Goal: Find specific page/section: Find specific page/section

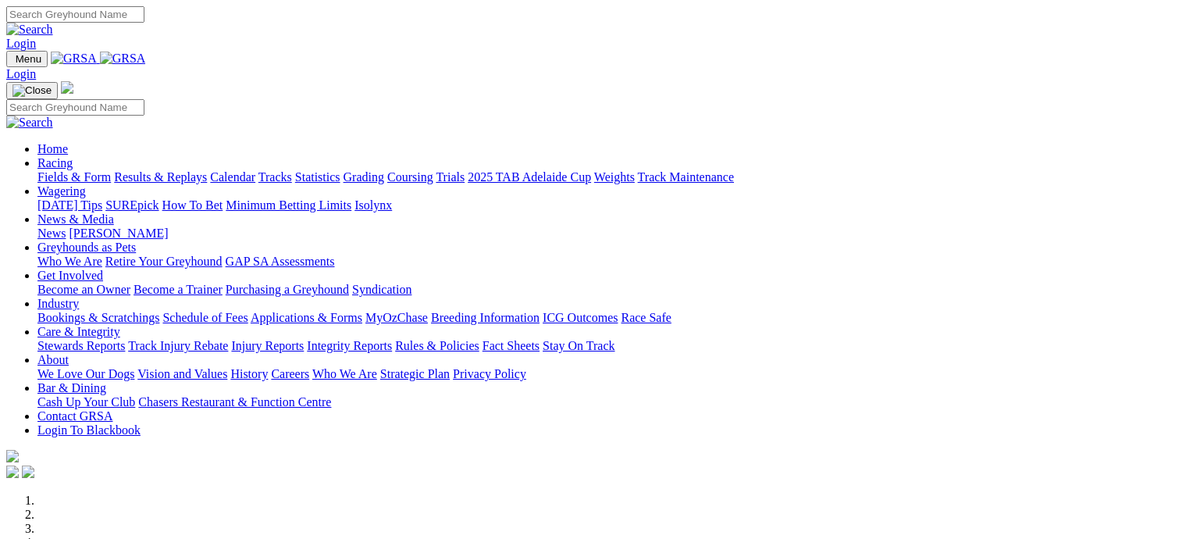
scroll to position [468, 0]
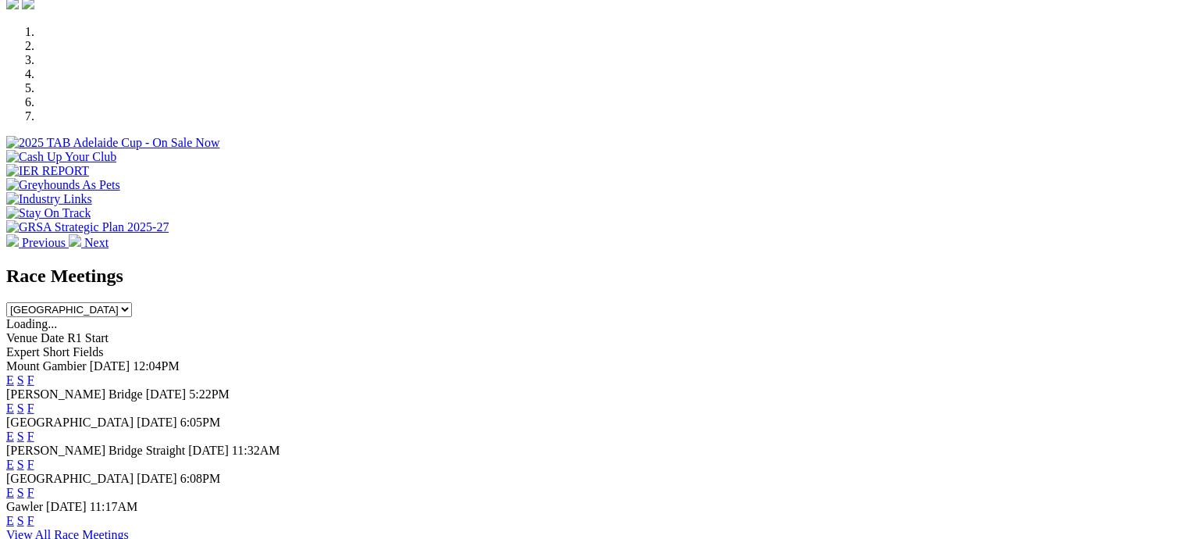
click at [34, 485] on link "F" at bounding box center [30, 491] width 7 height 13
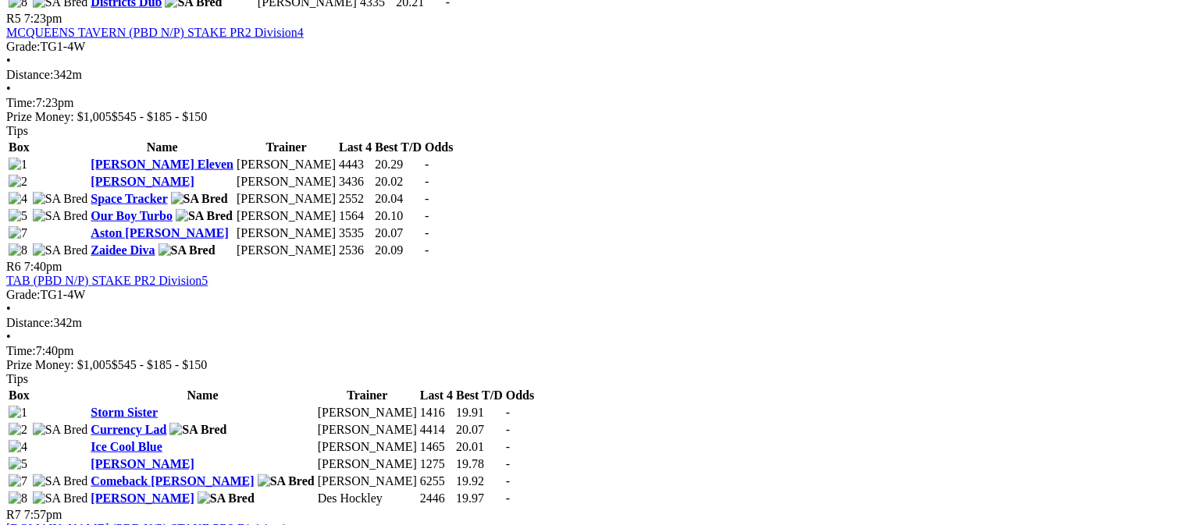
scroll to position [1795, 0]
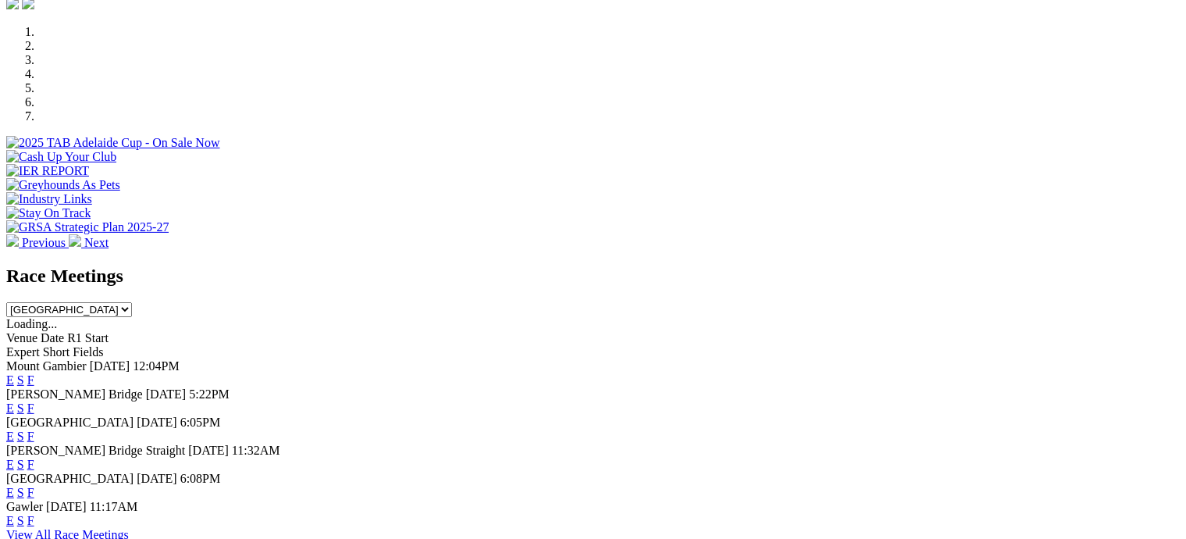
scroll to position [624, 0]
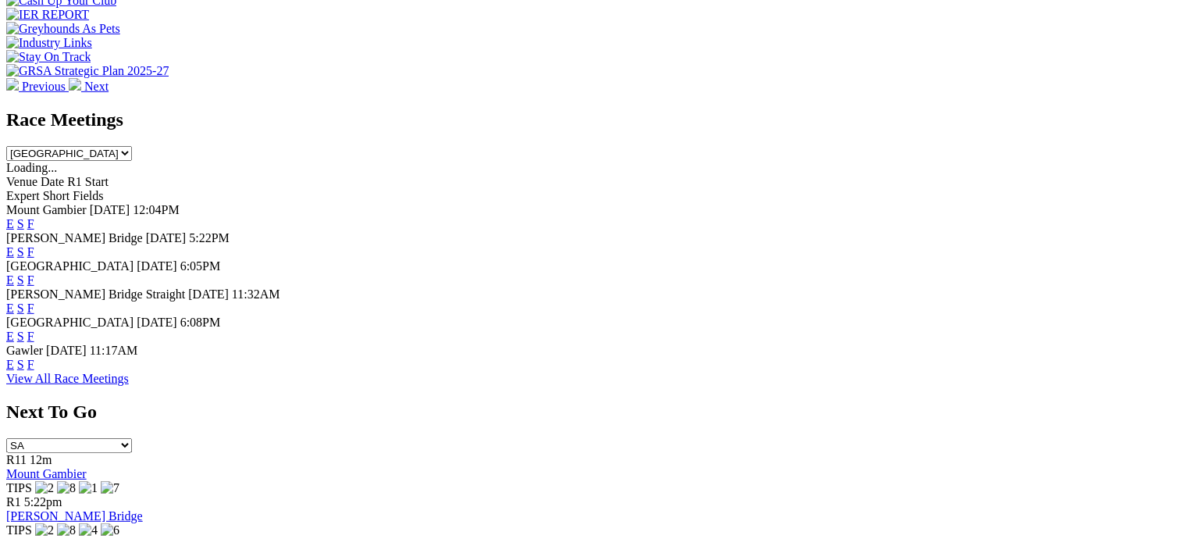
click at [34, 366] on link "F" at bounding box center [30, 363] width 7 height 13
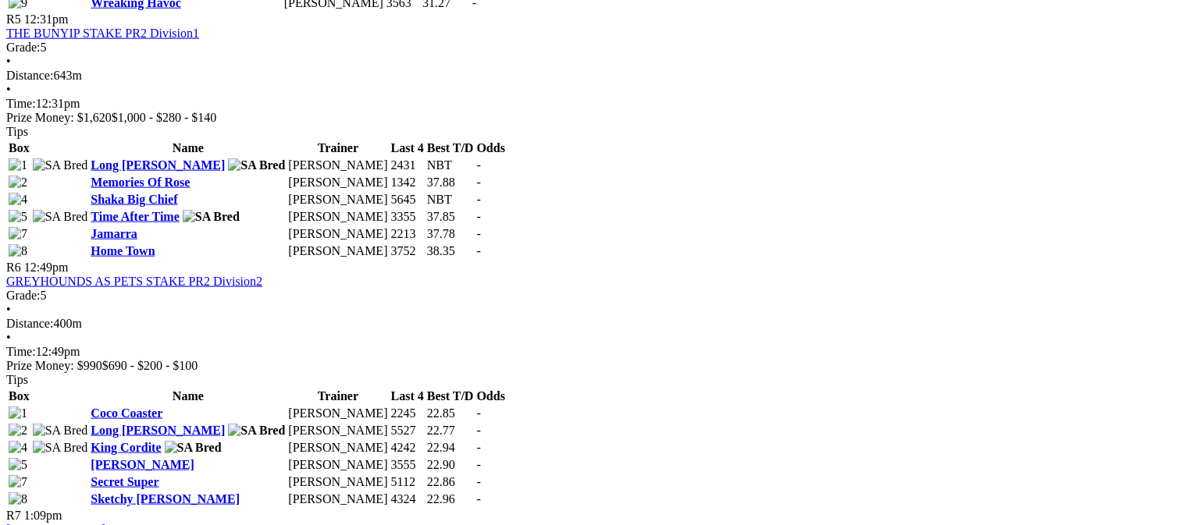
scroll to position [1795, 0]
